Goal: Task Accomplishment & Management: Use online tool/utility

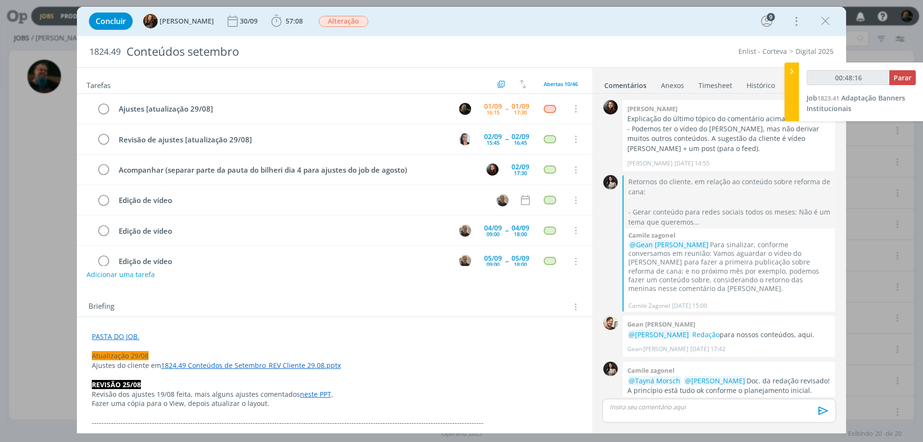
scroll to position [1349, 0]
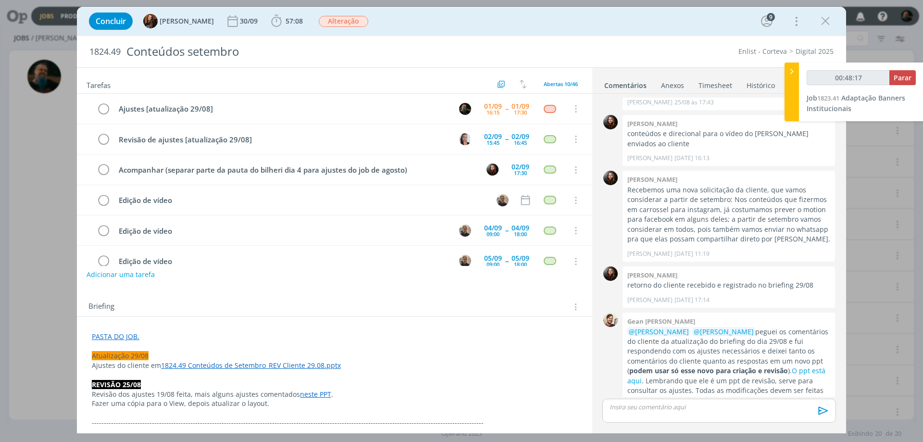
drag, startPoint x: 825, startPoint y: 25, endPoint x: 780, endPoint y: 98, distance: 86.1
click at [825, 25] on icon "dialog" at bounding box center [825, 21] width 14 height 14
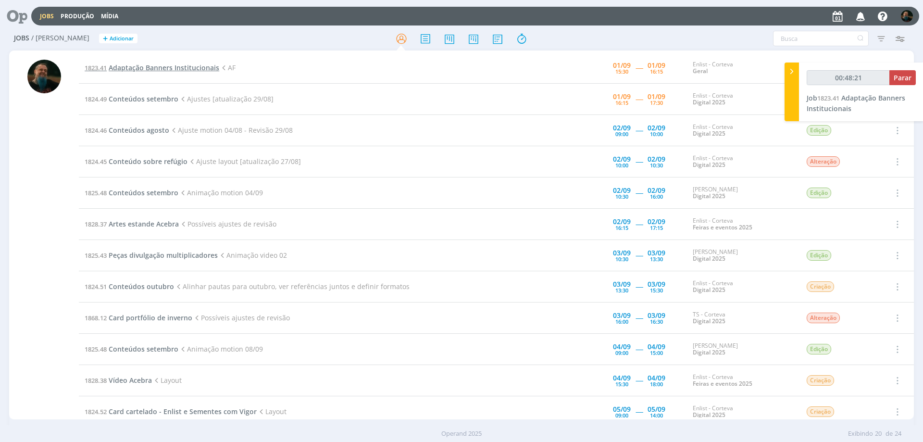
click at [197, 69] on span "Adaptação Banners Institucionais" at bounding box center [164, 67] width 111 height 9
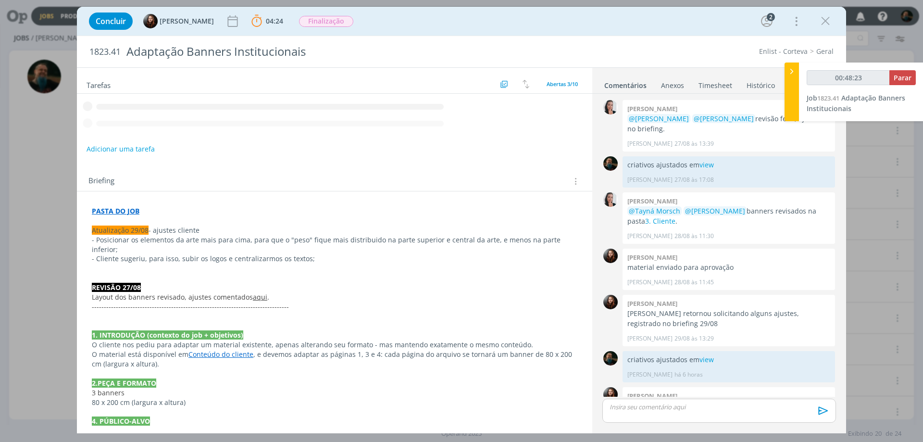
scroll to position [80, 0]
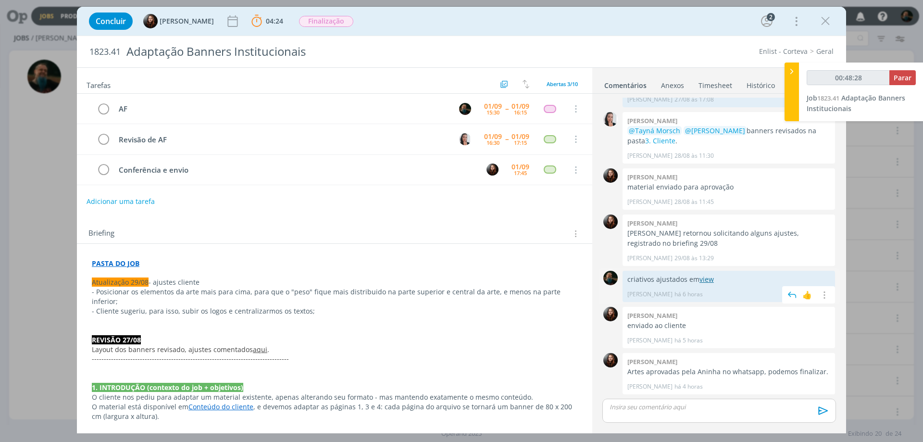
click at [708, 279] on link "view" at bounding box center [707, 279] width 14 height 9
click at [640, 410] on p "dialog" at bounding box center [719, 407] width 218 height 9
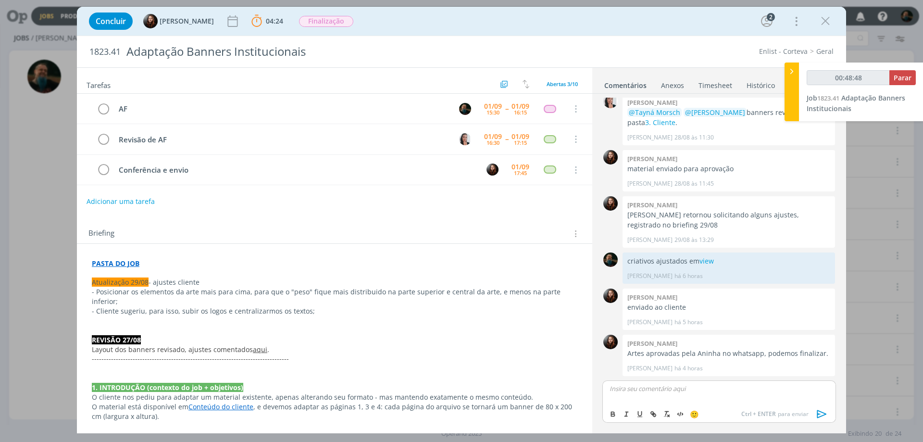
type input "00:48:49"
click at [818, 415] on icon "dialog" at bounding box center [823, 414] width 10 height 8
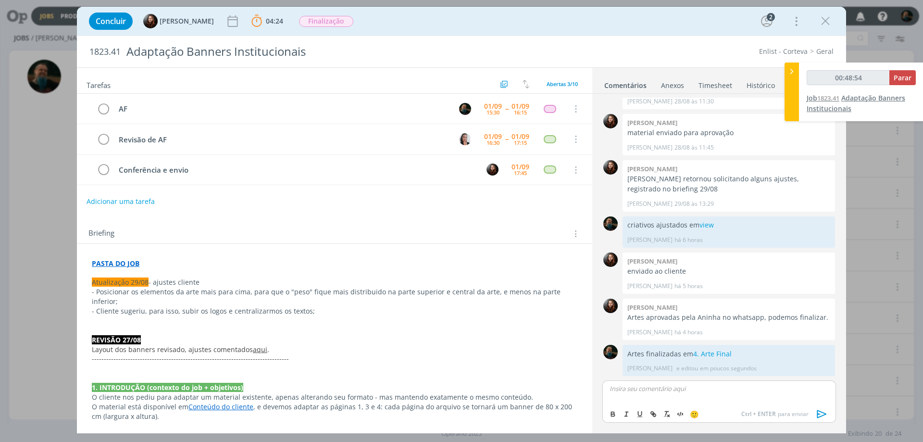
type input "00:48:55"
click at [899, 82] on span "Parar" at bounding box center [903, 77] width 18 height 9
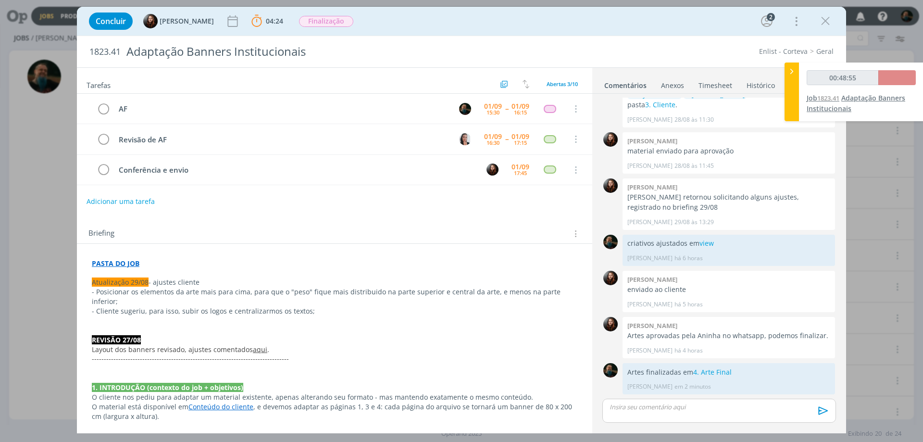
scroll to position [116, 0]
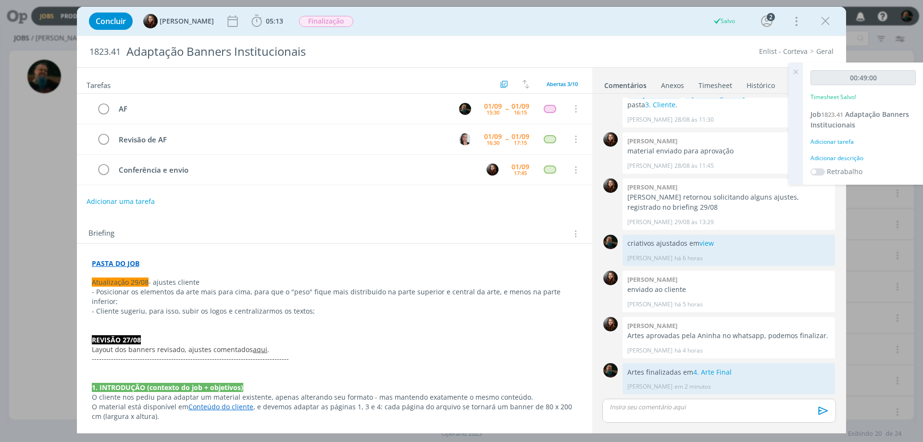
click at [851, 154] on div "Adicionar descrição" at bounding box center [863, 158] width 105 height 9
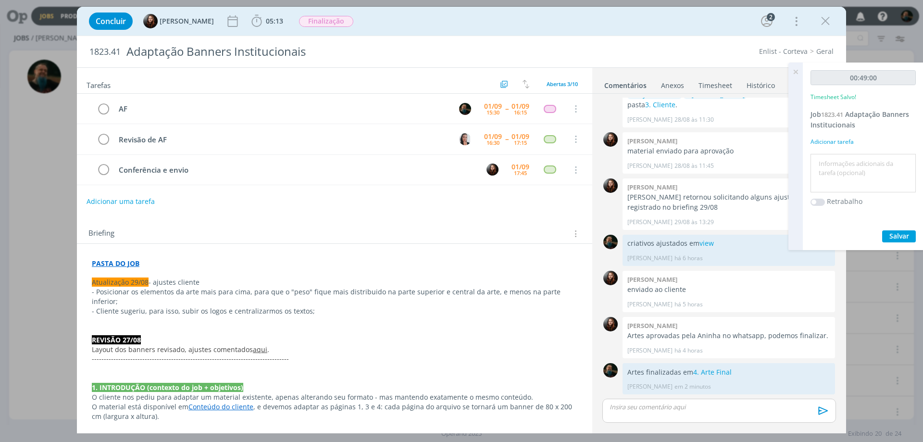
click at [851, 172] on textarea at bounding box center [863, 173] width 101 height 34
type textarea "arte final"
click at [895, 232] on span "Salvar" at bounding box center [900, 235] width 20 height 9
click at [102, 109] on icon "dialog" at bounding box center [103, 109] width 13 height 14
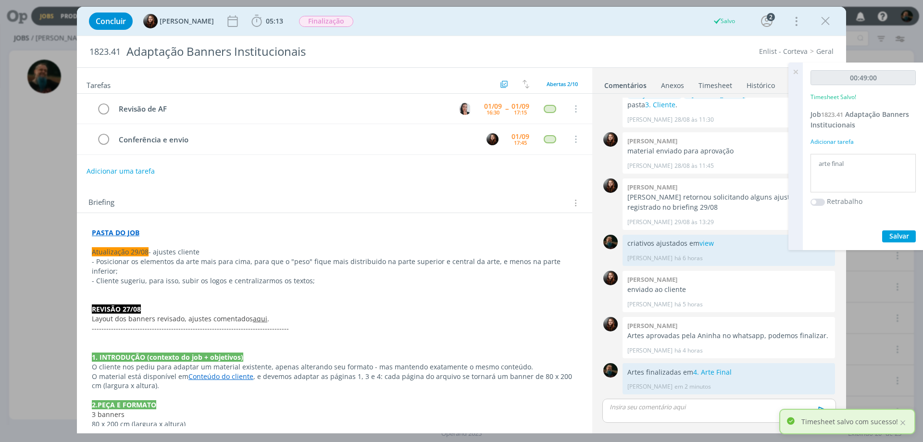
click at [795, 72] on icon at bounding box center [795, 72] width 17 height 19
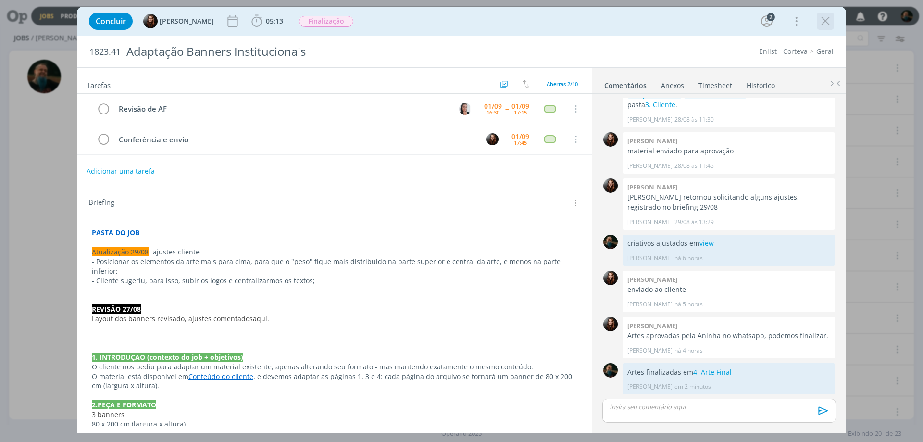
click at [824, 25] on icon "dialog" at bounding box center [825, 21] width 14 height 14
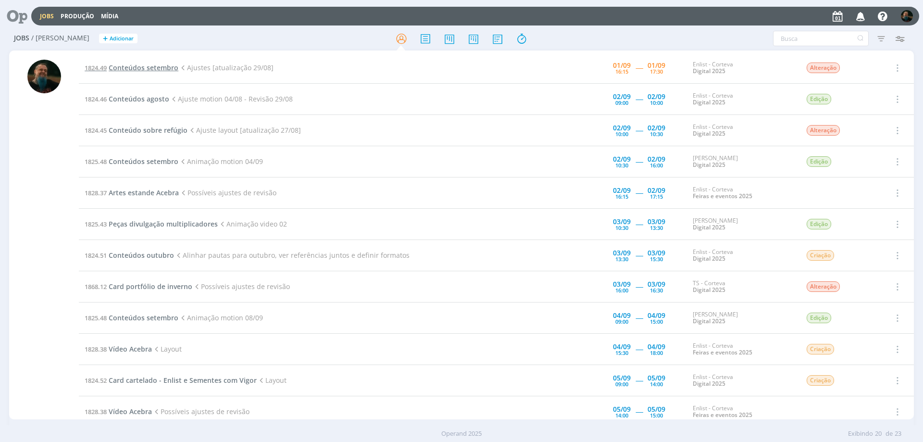
click at [150, 68] on span "Conteúdos setembro" at bounding box center [144, 67] width 70 height 9
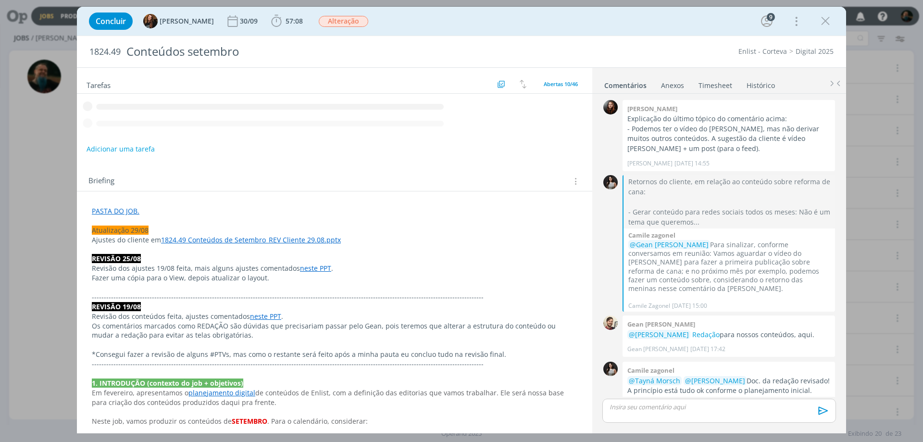
scroll to position [1349, 0]
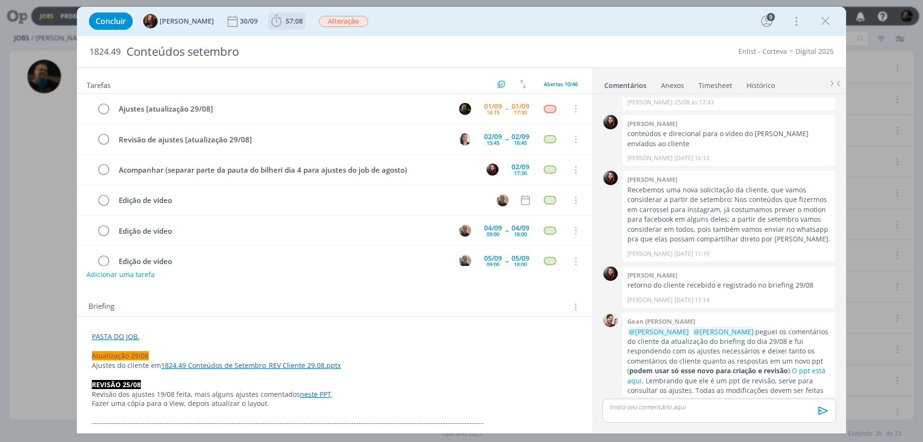
click at [290, 23] on span "57:08" at bounding box center [294, 20] width 17 height 9
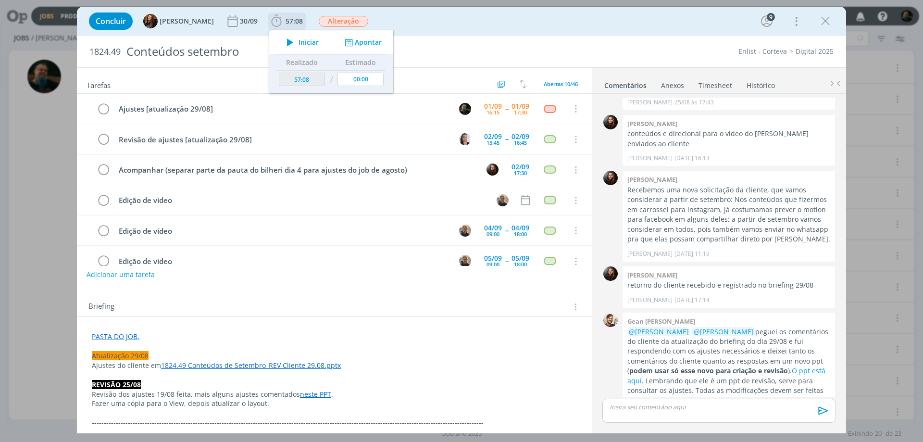
click at [305, 44] on span "Iniciar" at bounding box center [309, 42] width 20 height 7
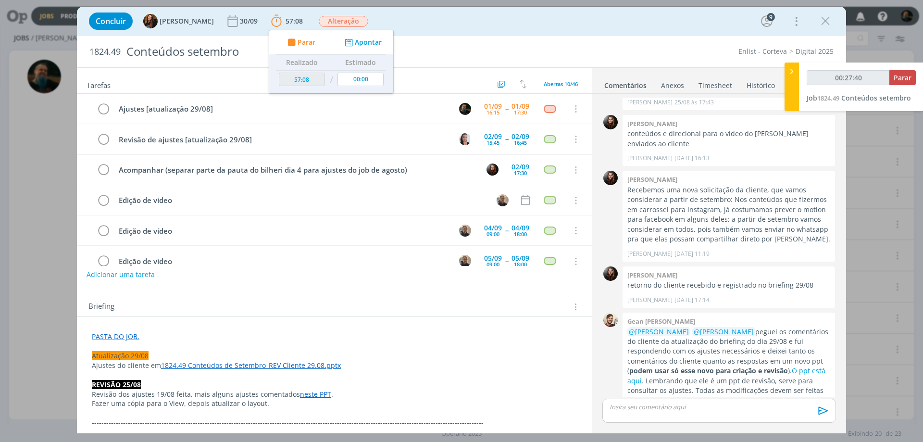
type input "00:28:32"
